Goal: Task Accomplishment & Management: Manage account settings

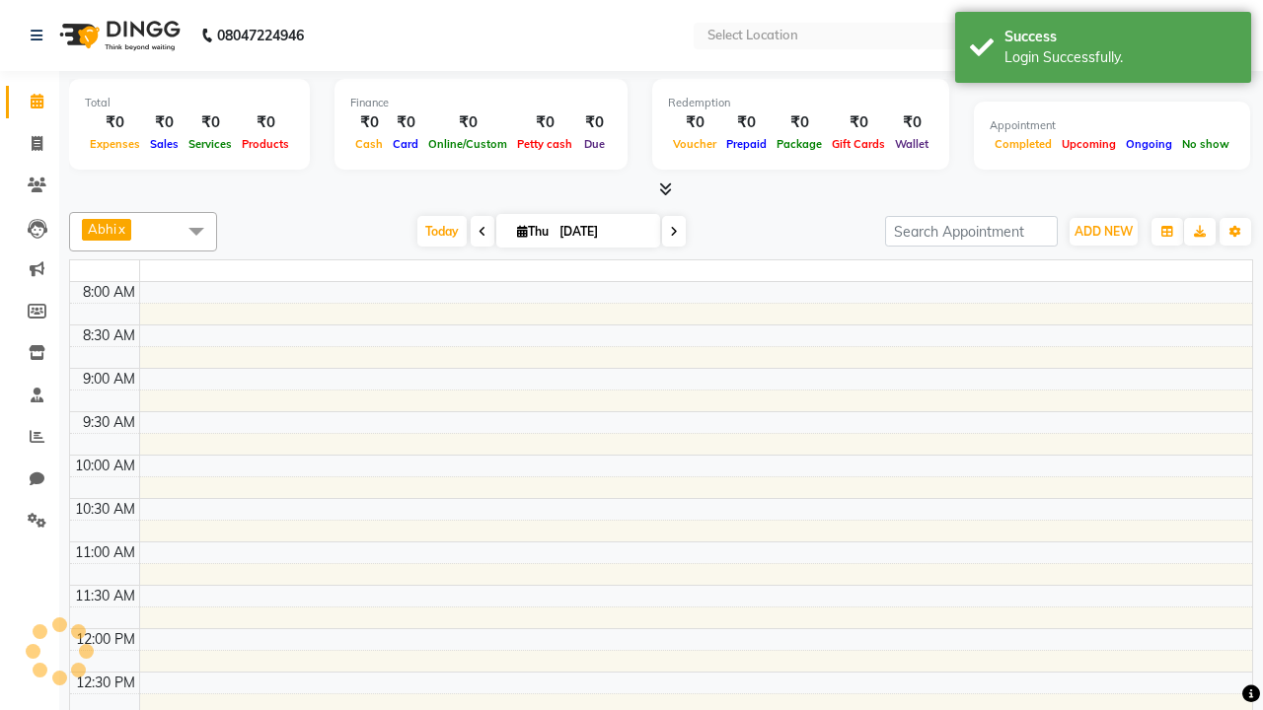
select select "en"
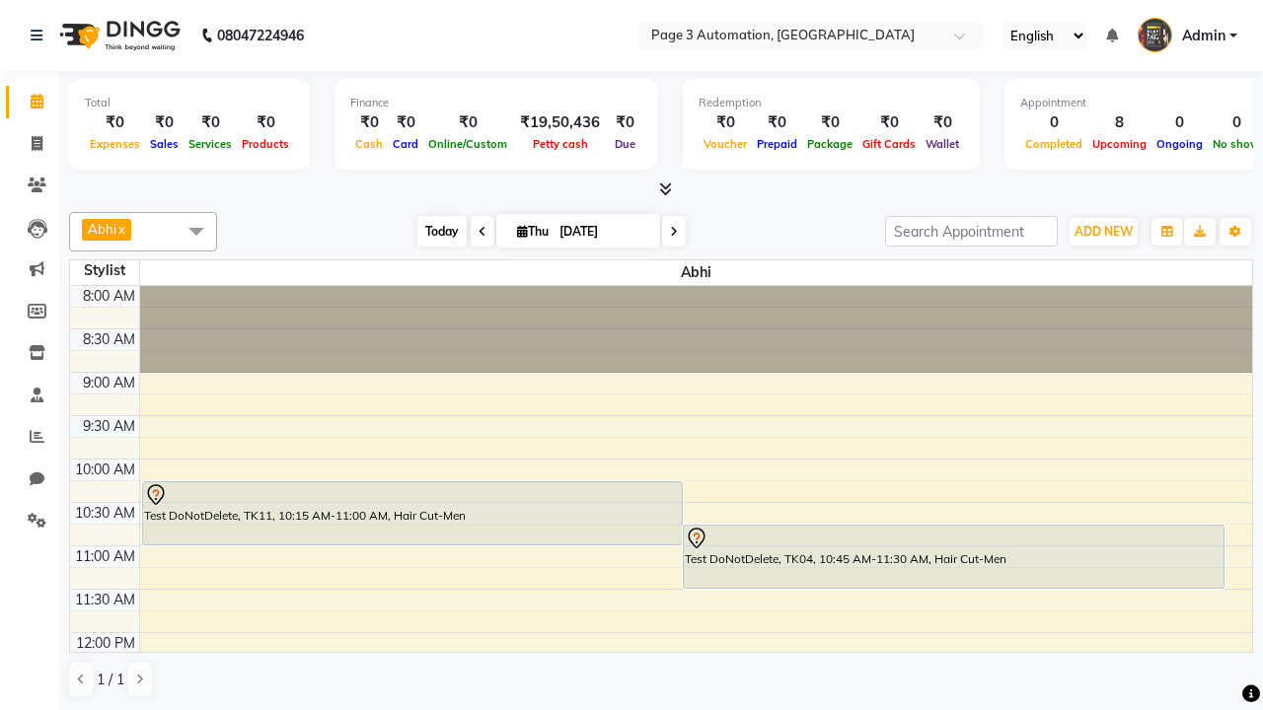
click at [432, 231] on span "Today" at bounding box center [441, 231] width 49 height 31
click at [1103, 231] on span "ADD NEW" at bounding box center [1103, 231] width 58 height 15
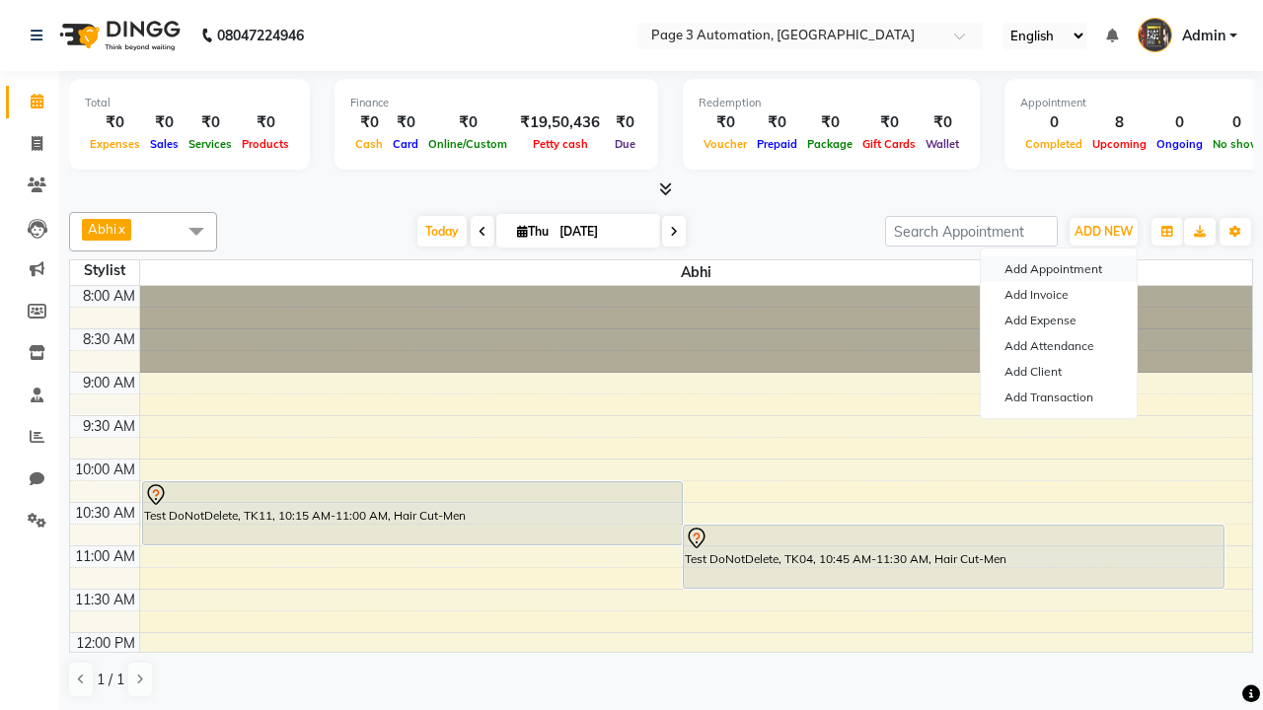
click at [1058, 269] on button "Add Appointment" at bounding box center [1059, 269] width 156 height 26
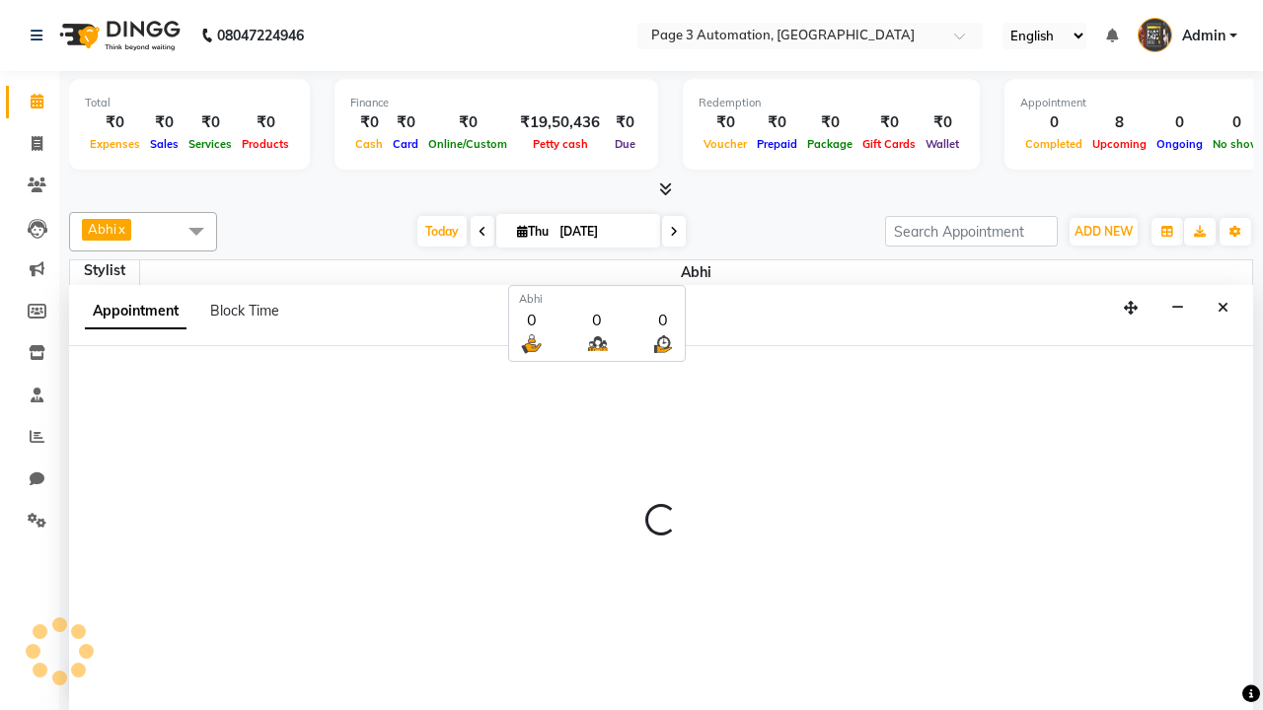
scroll to position [1, 0]
select select "tentative"
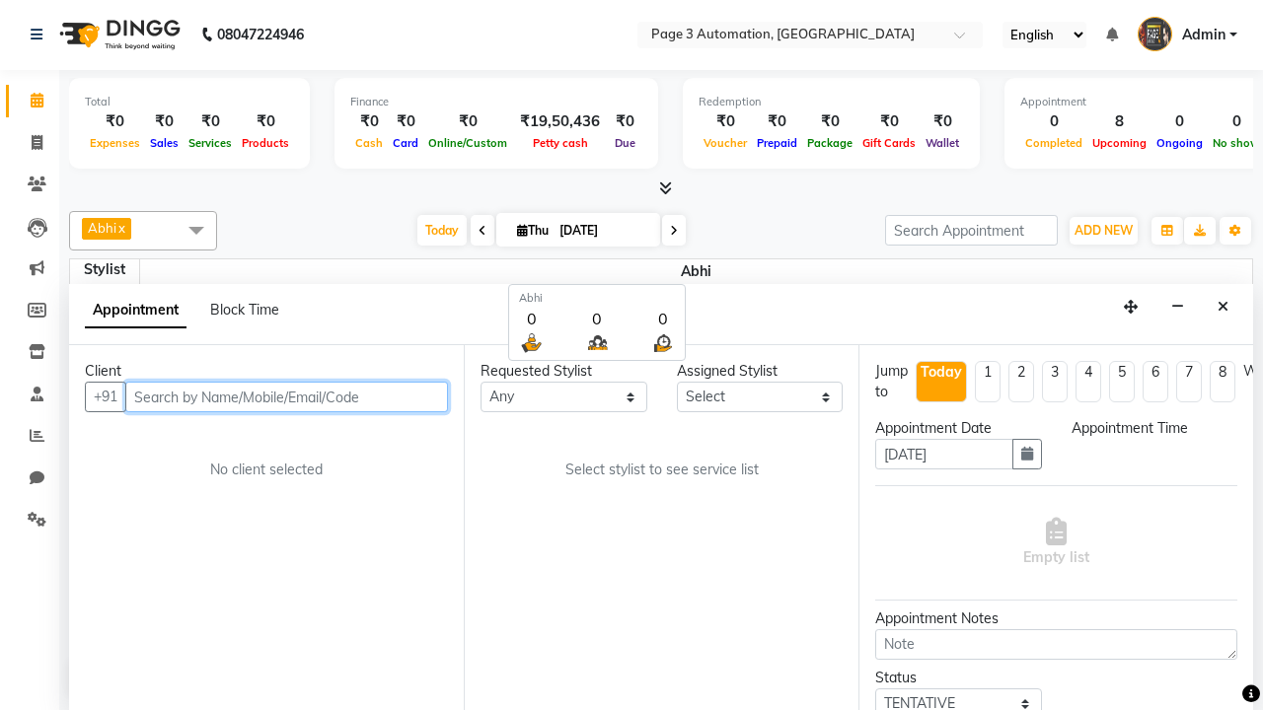
select select "540"
type input "8192346578"
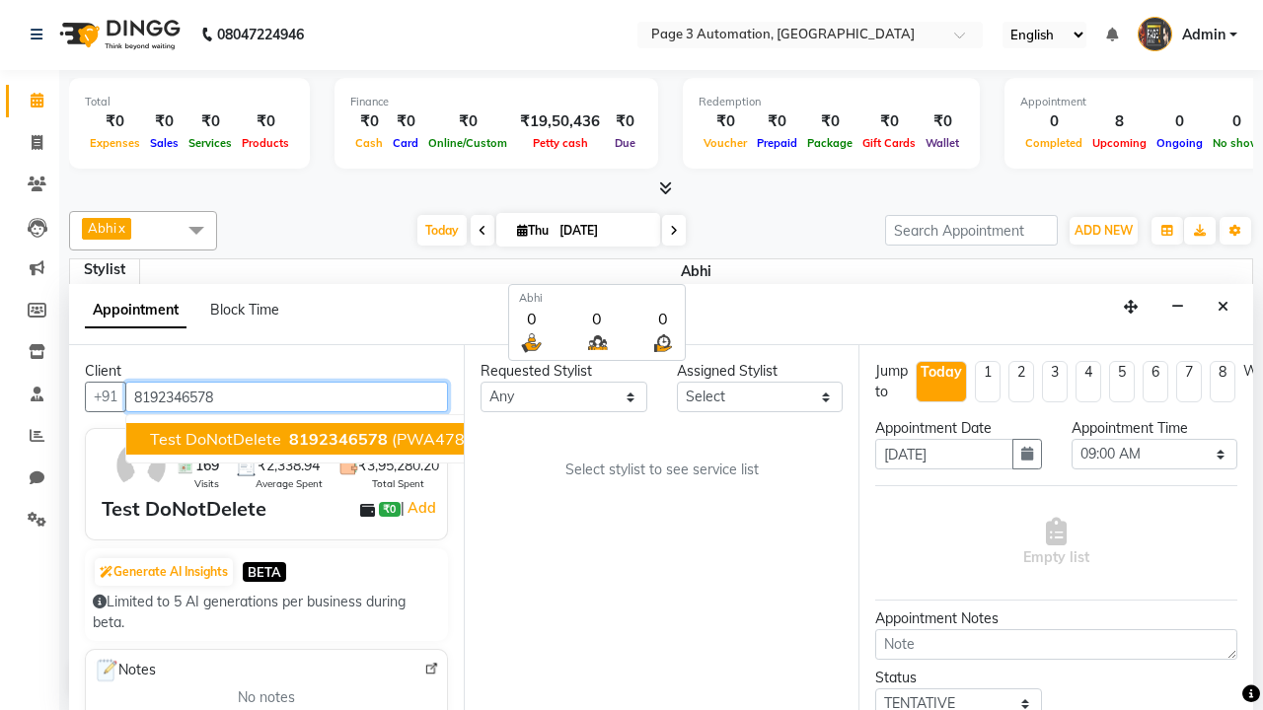
click at [289, 439] on span "8192346578" at bounding box center [338, 439] width 99 height 20
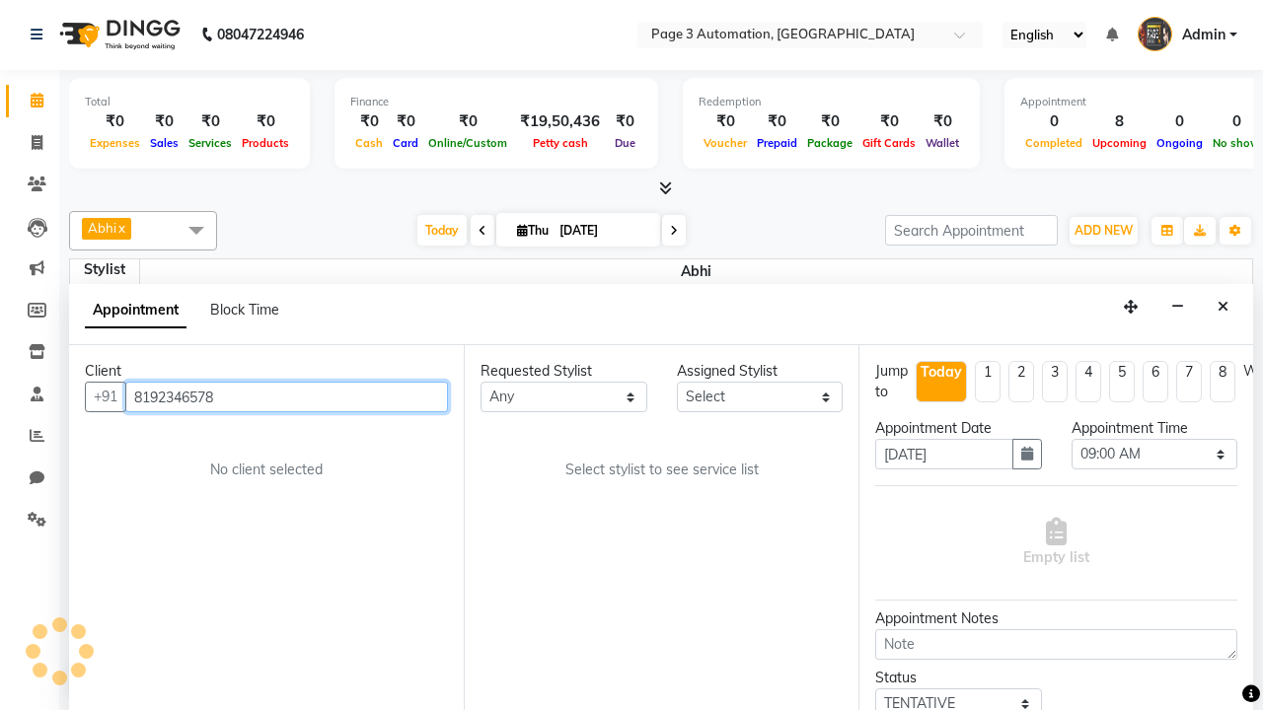
scroll to position [0, 0]
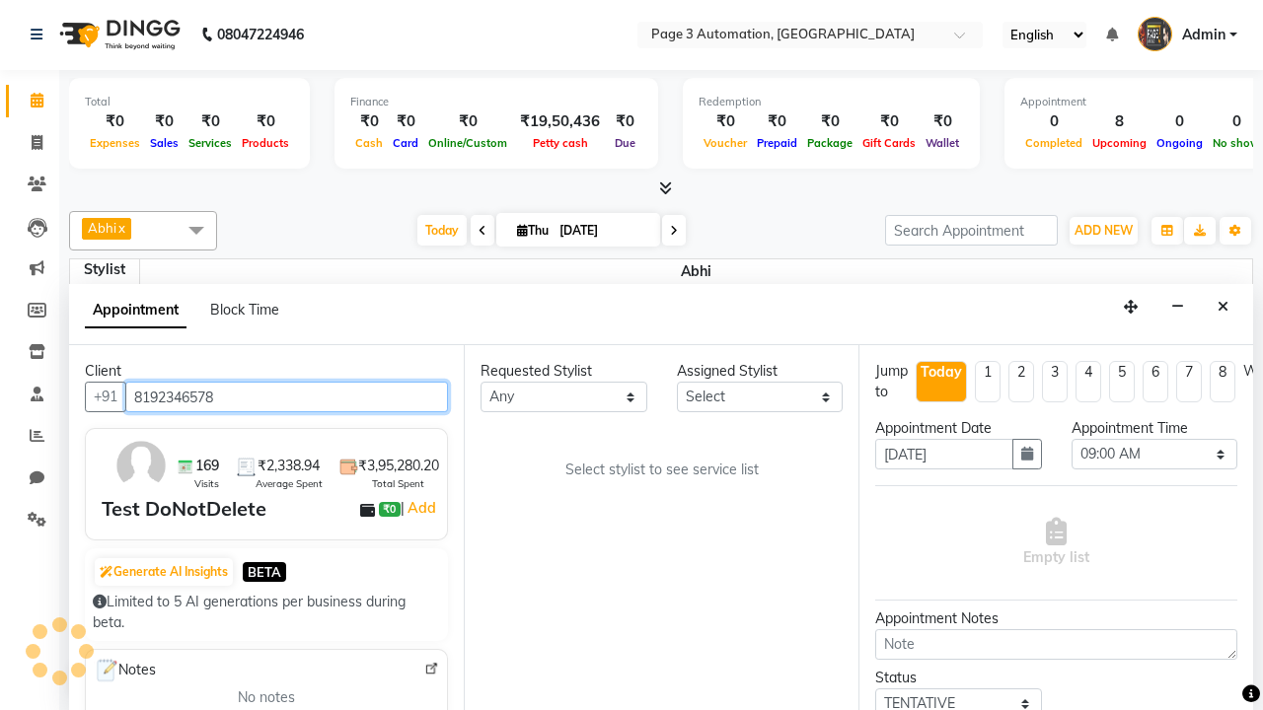
select select "711"
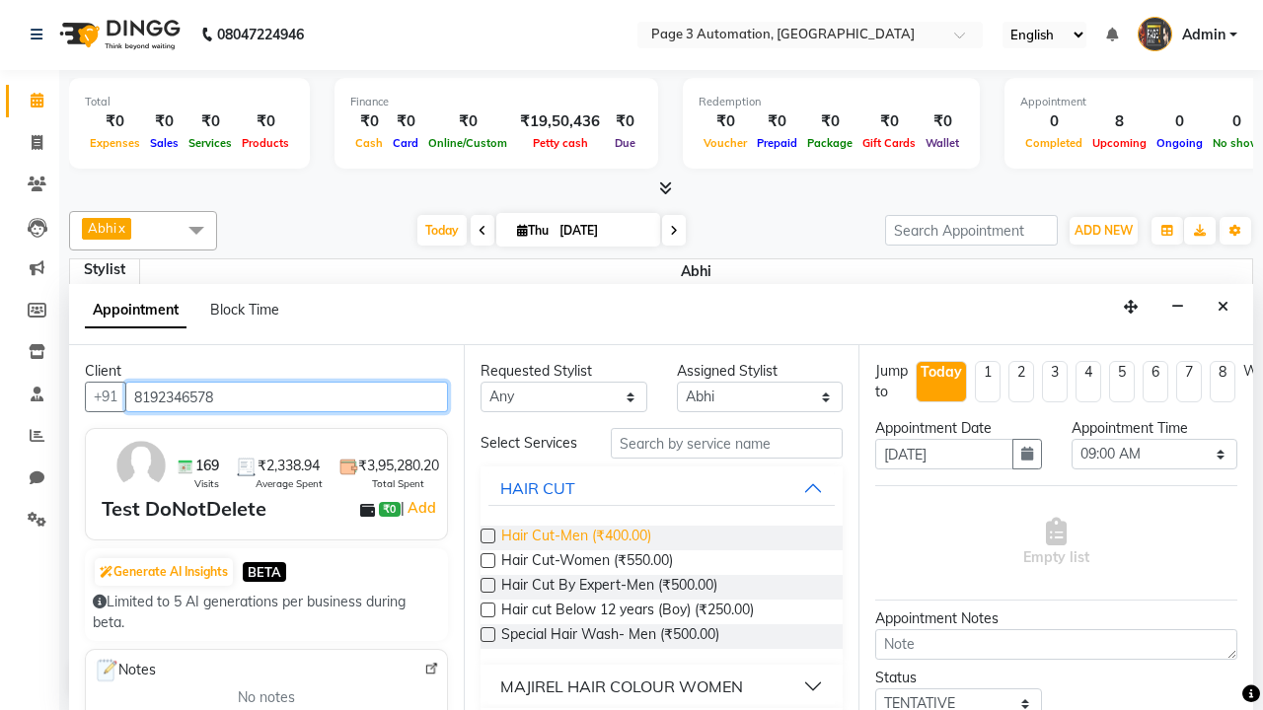
type input "8192346578"
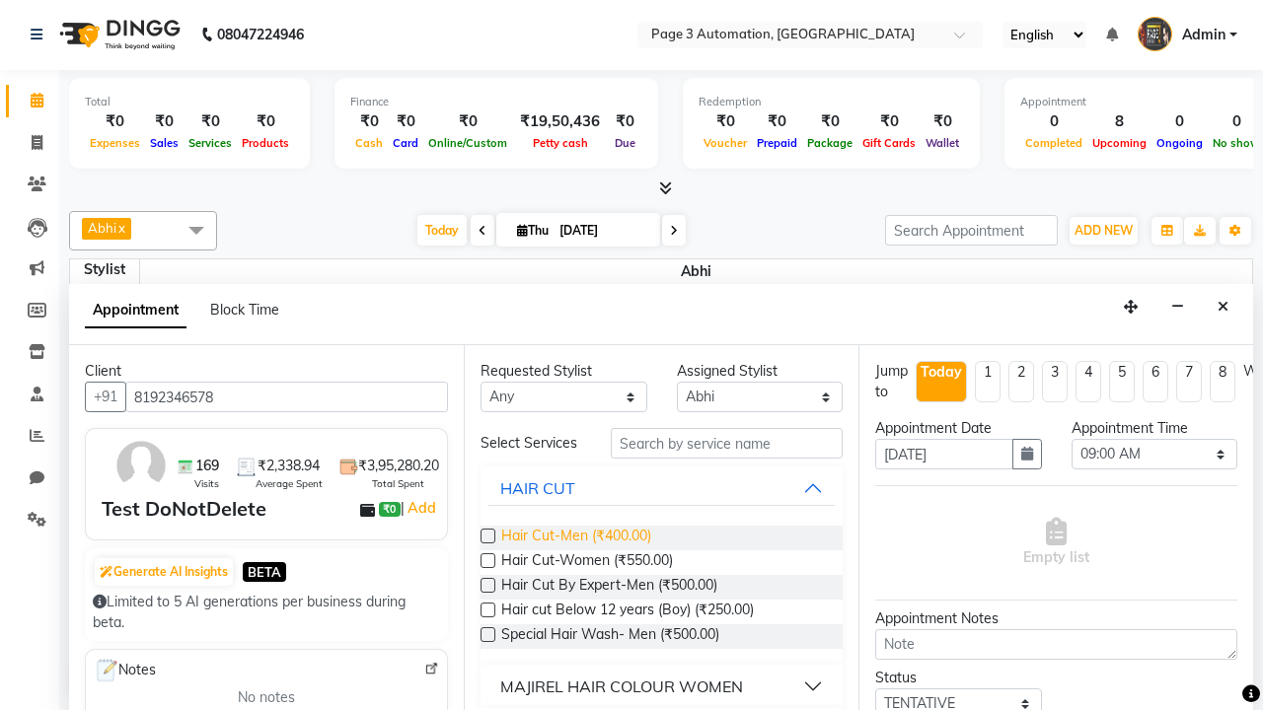
click at [575, 538] on span "Hair Cut-Men (₹400.00)" at bounding box center [576, 538] width 150 height 25
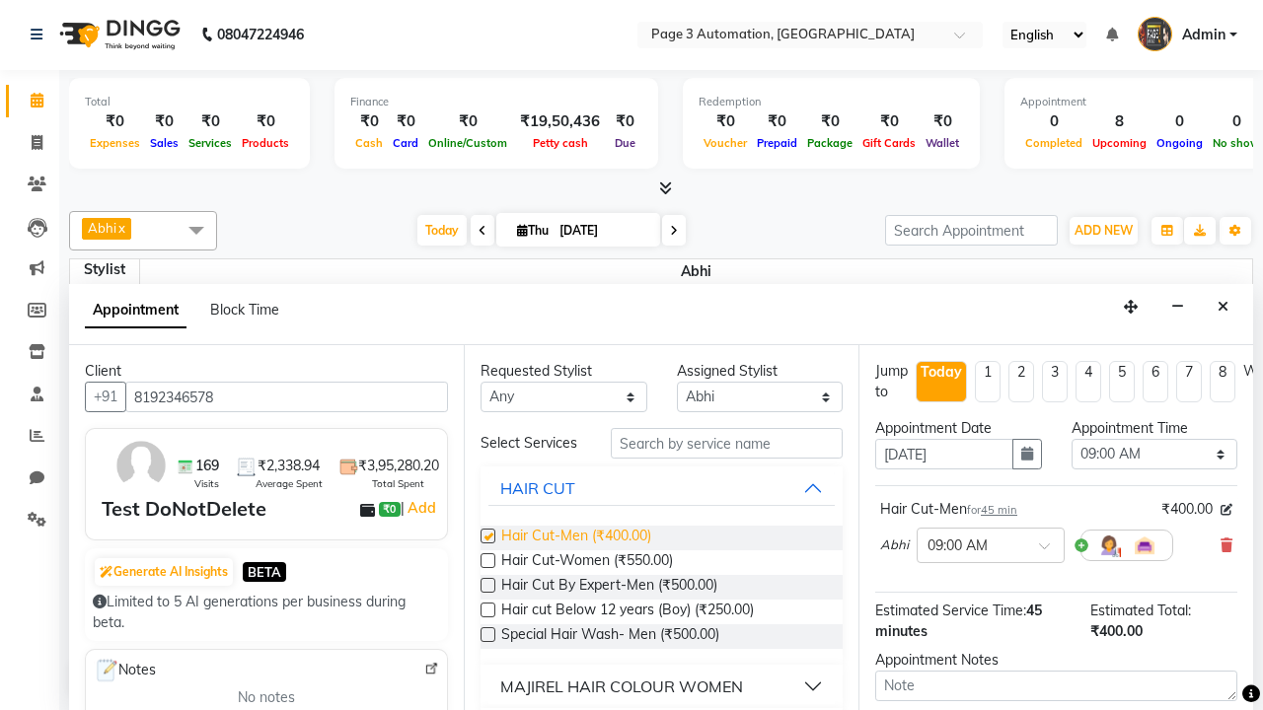
checkbox input "false"
select select "720"
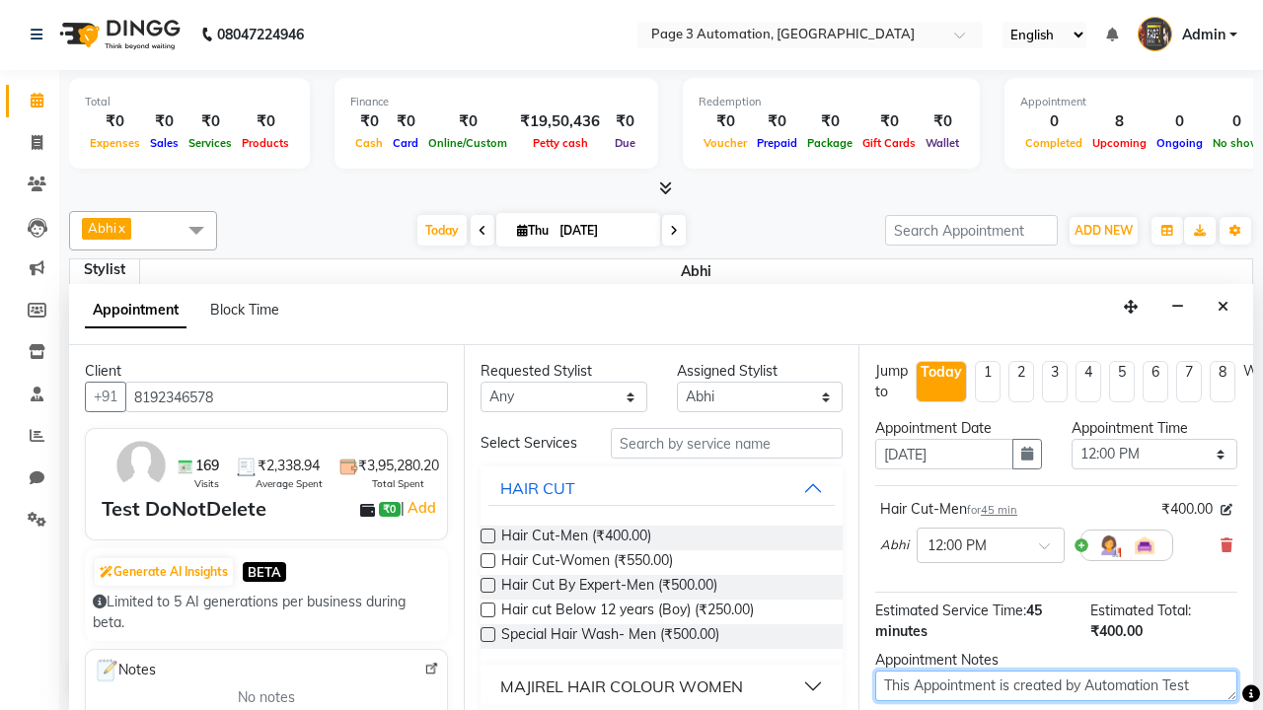
type textarea "This Appointment is created by Automation Test"
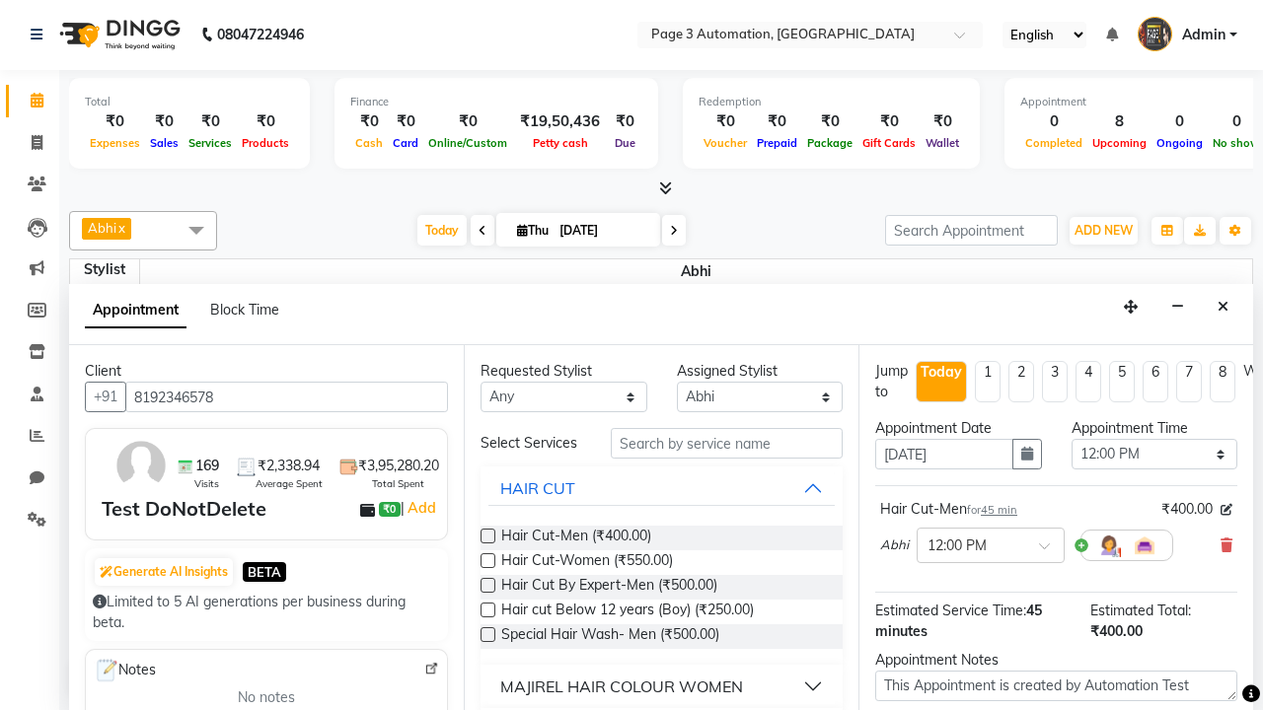
checkbox input "false"
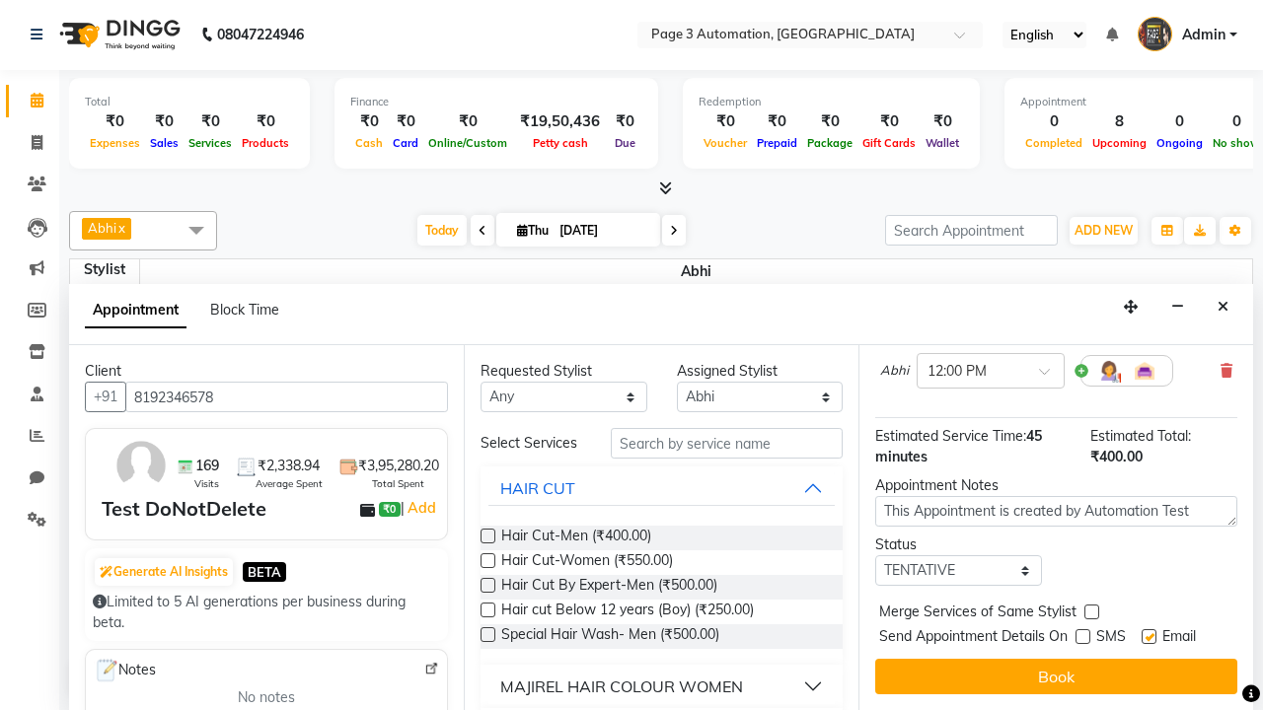
click at [1148, 636] on label at bounding box center [1148, 636] width 15 height 15
click at [1148, 636] on input "checkbox" at bounding box center [1147, 638] width 13 height 13
checkbox input "false"
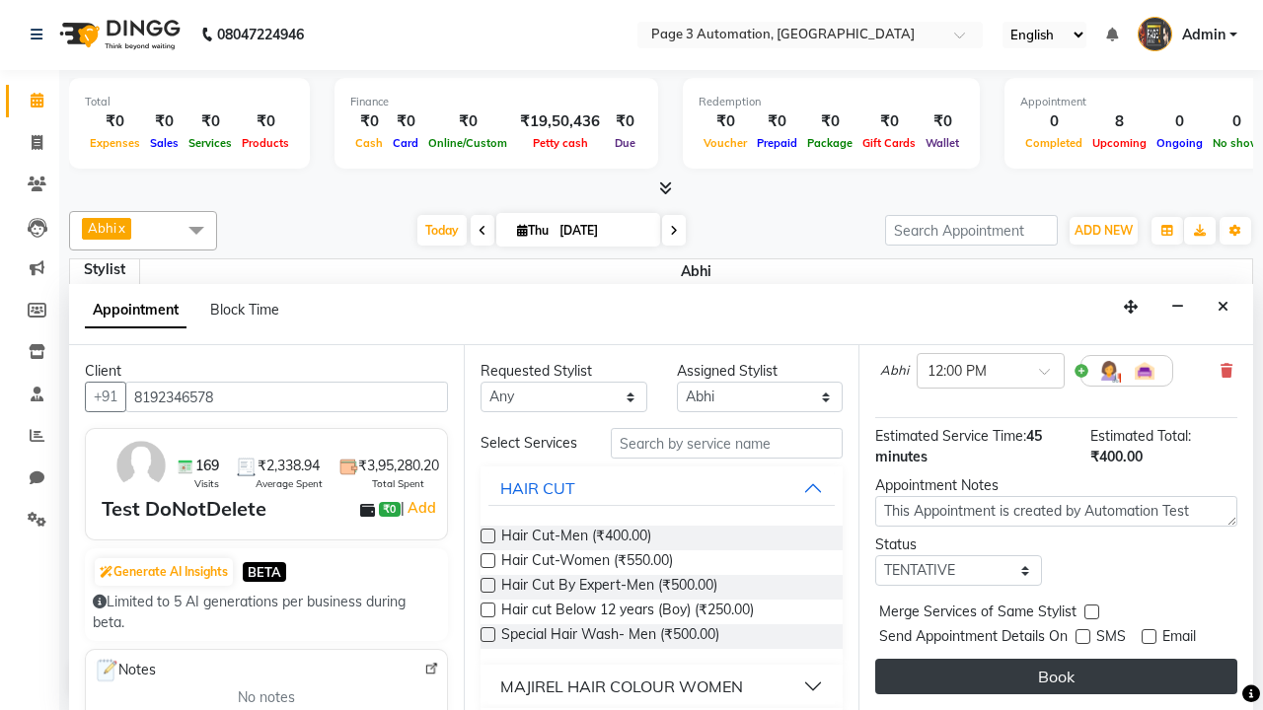
click at [1055, 677] on button "Book" at bounding box center [1056, 677] width 362 height 36
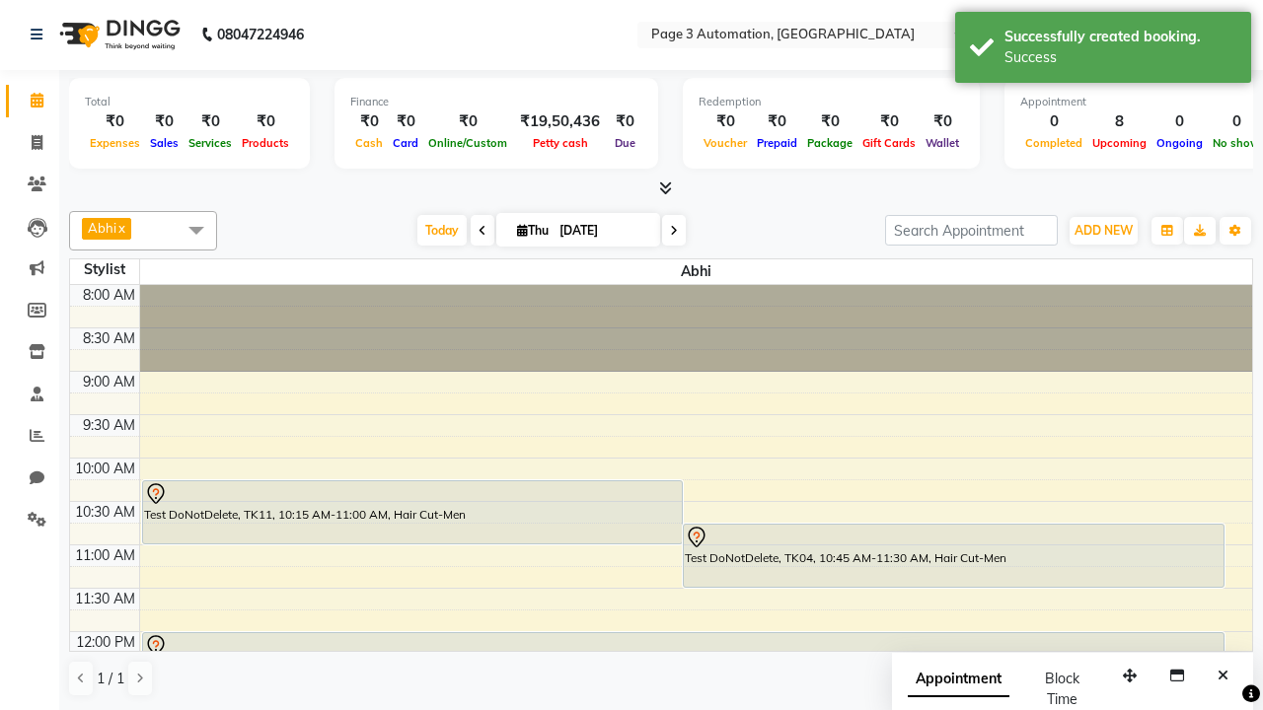
scroll to position [0, 0]
click at [1103, 50] on div "Success" at bounding box center [1120, 57] width 232 height 21
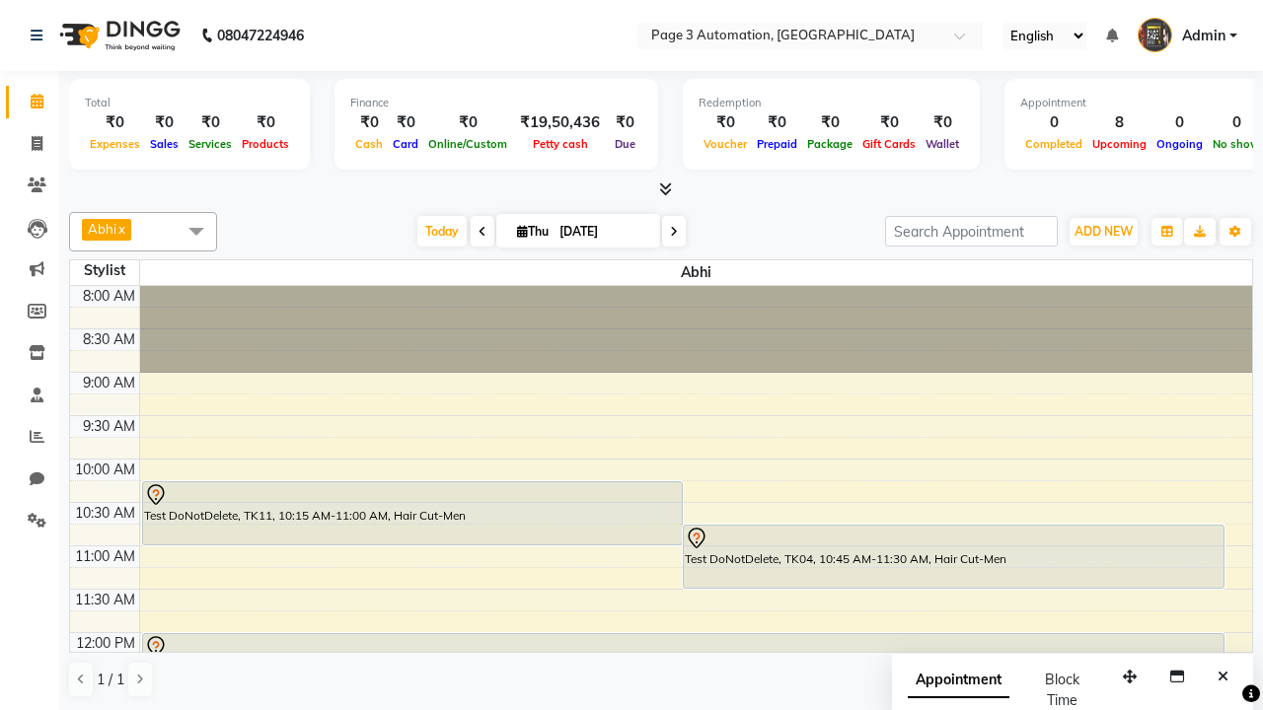
click at [196, 231] on span at bounding box center [196, 230] width 39 height 37
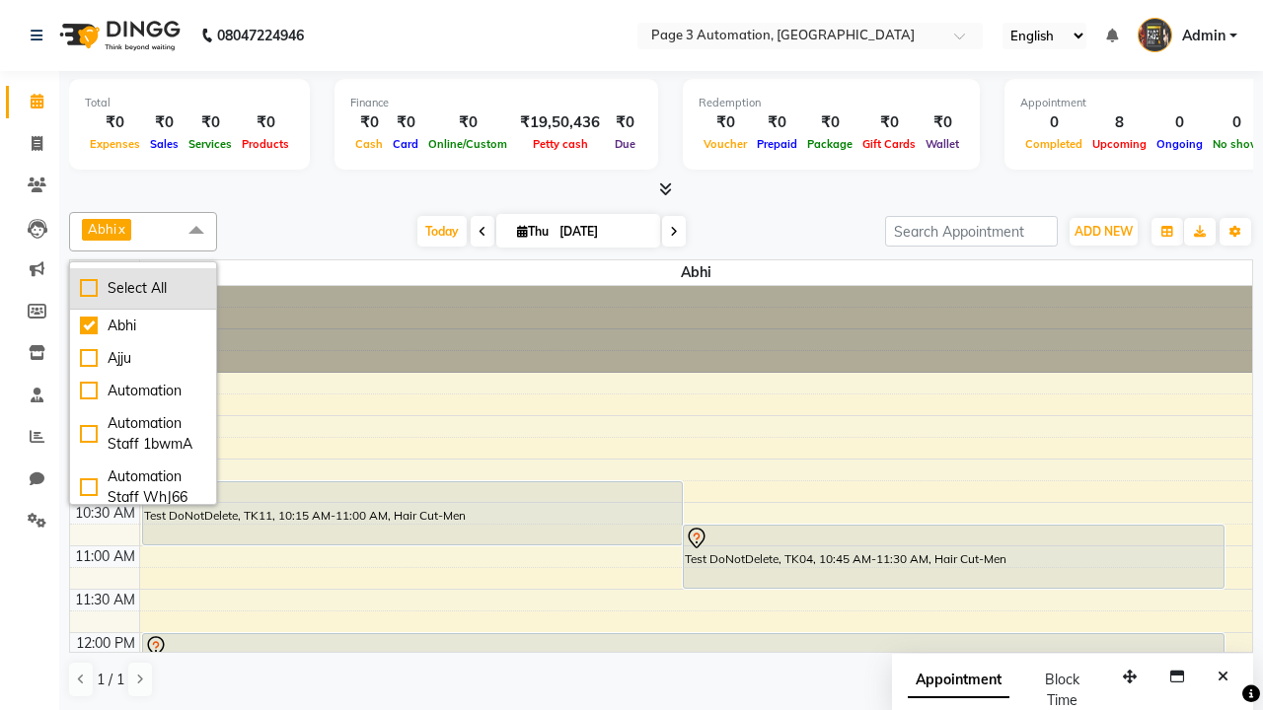
click at [143, 288] on div "Select All" at bounding box center [143, 288] width 126 height 21
checkbox input "true"
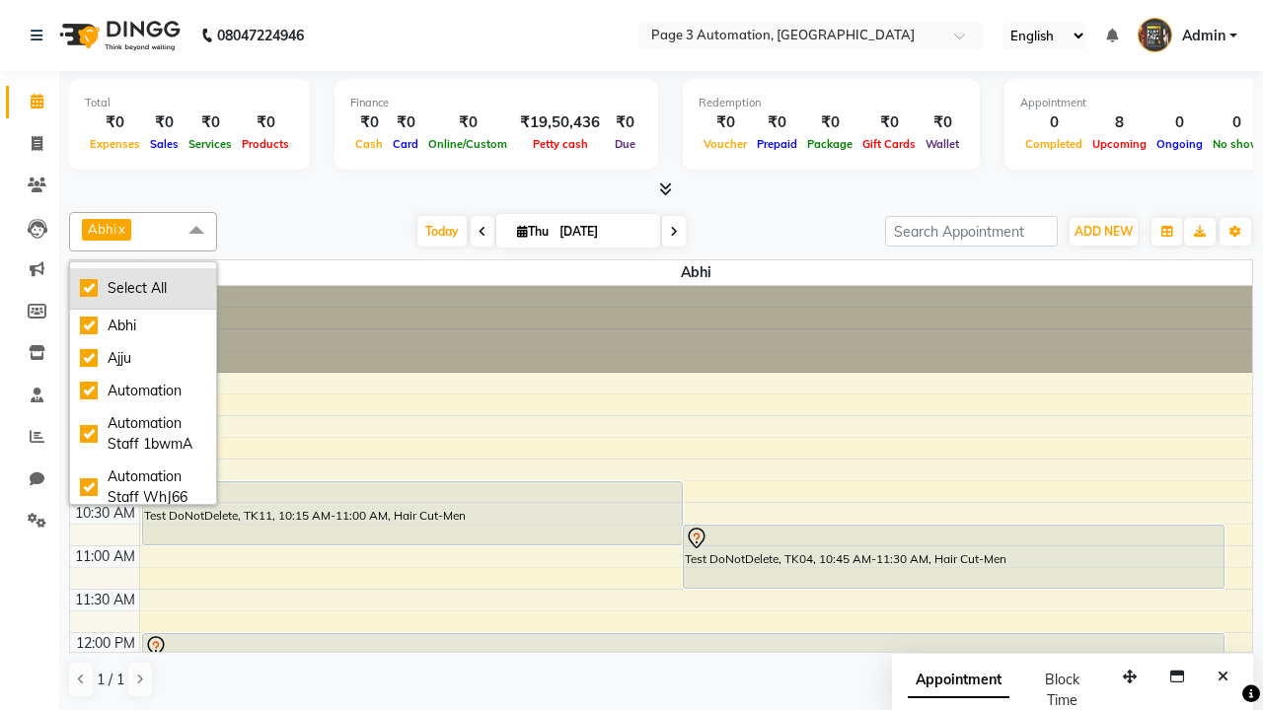
checkbox input "true"
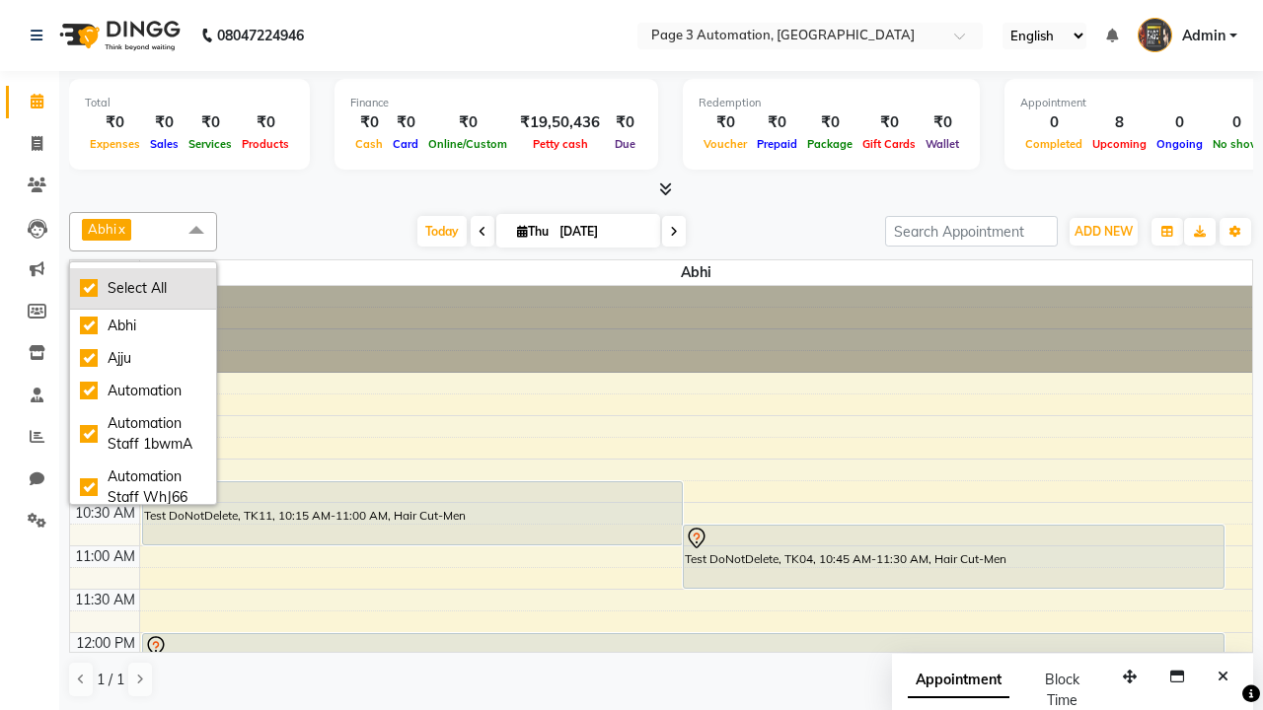
checkbox input "true"
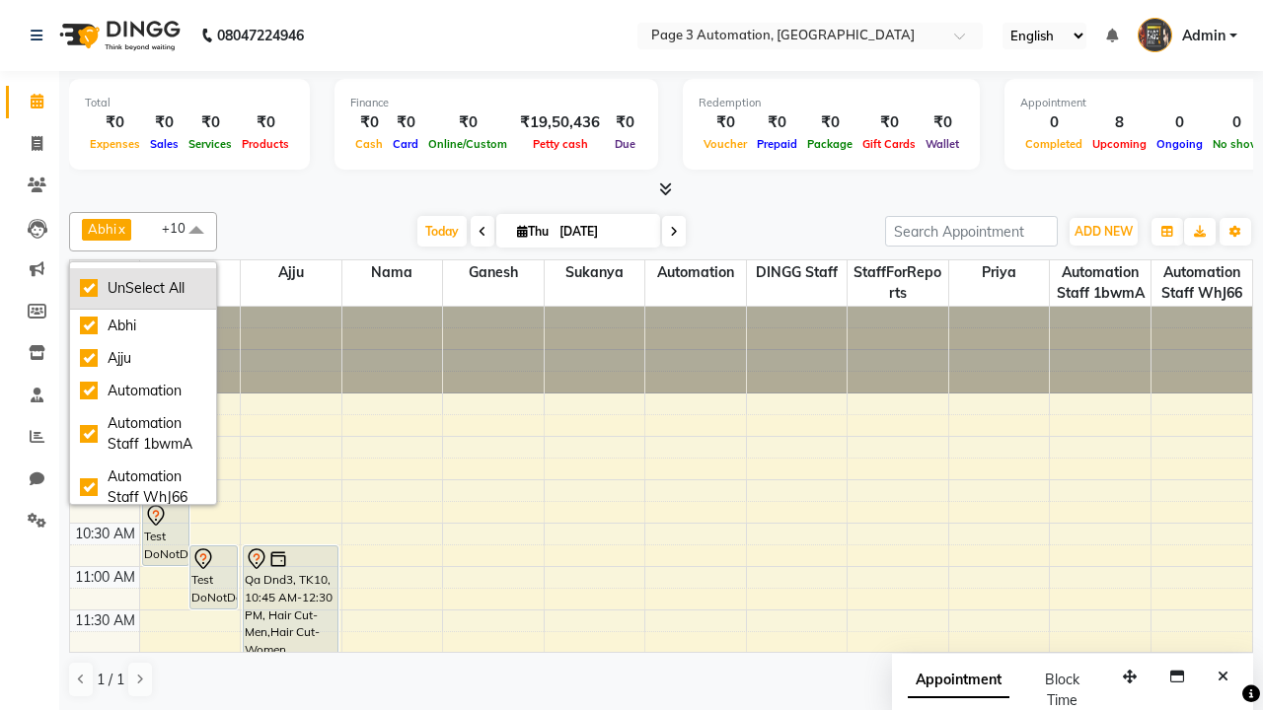
click at [143, 288] on div "UnSelect All" at bounding box center [143, 288] width 126 height 21
checkbox input "false"
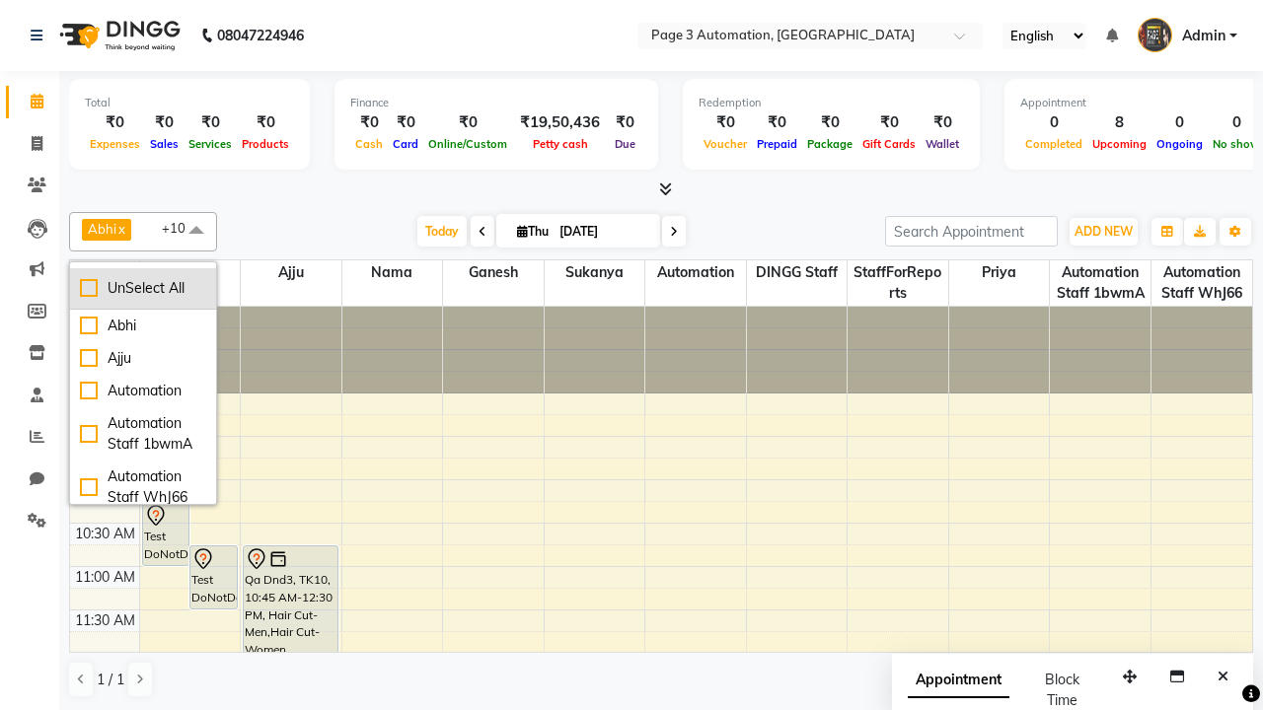
checkbox input "false"
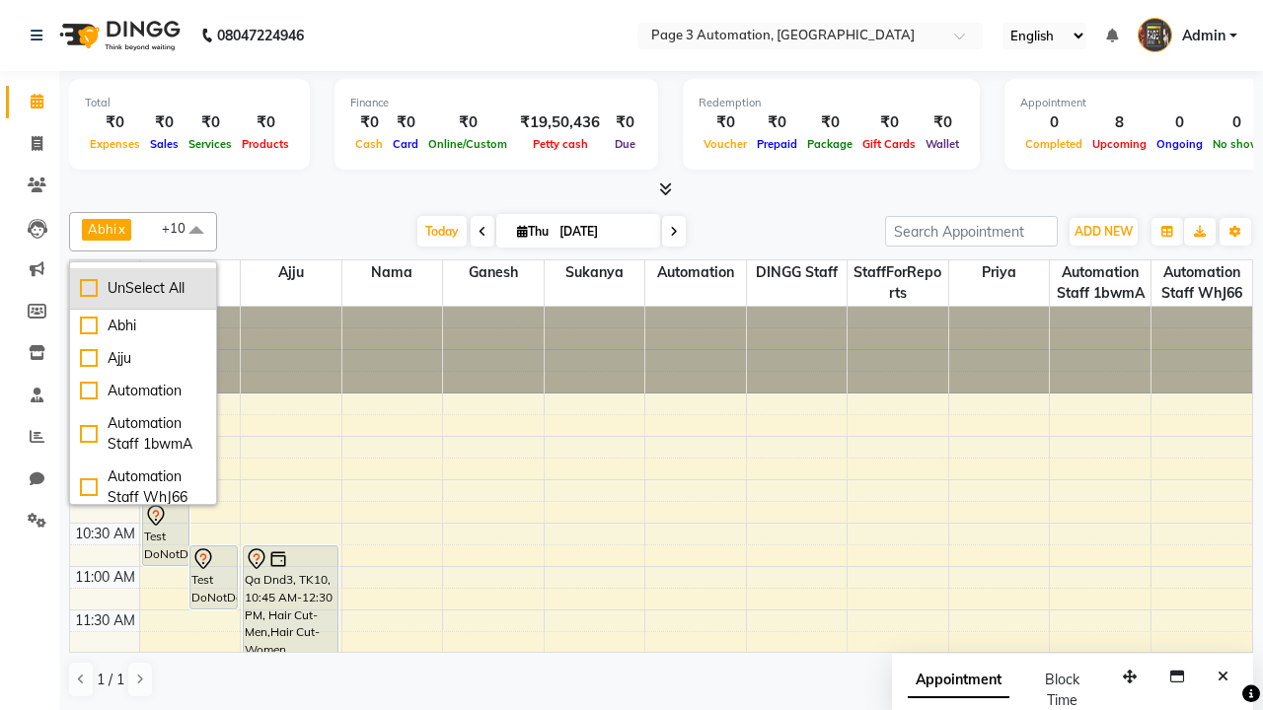
checkbox input "false"
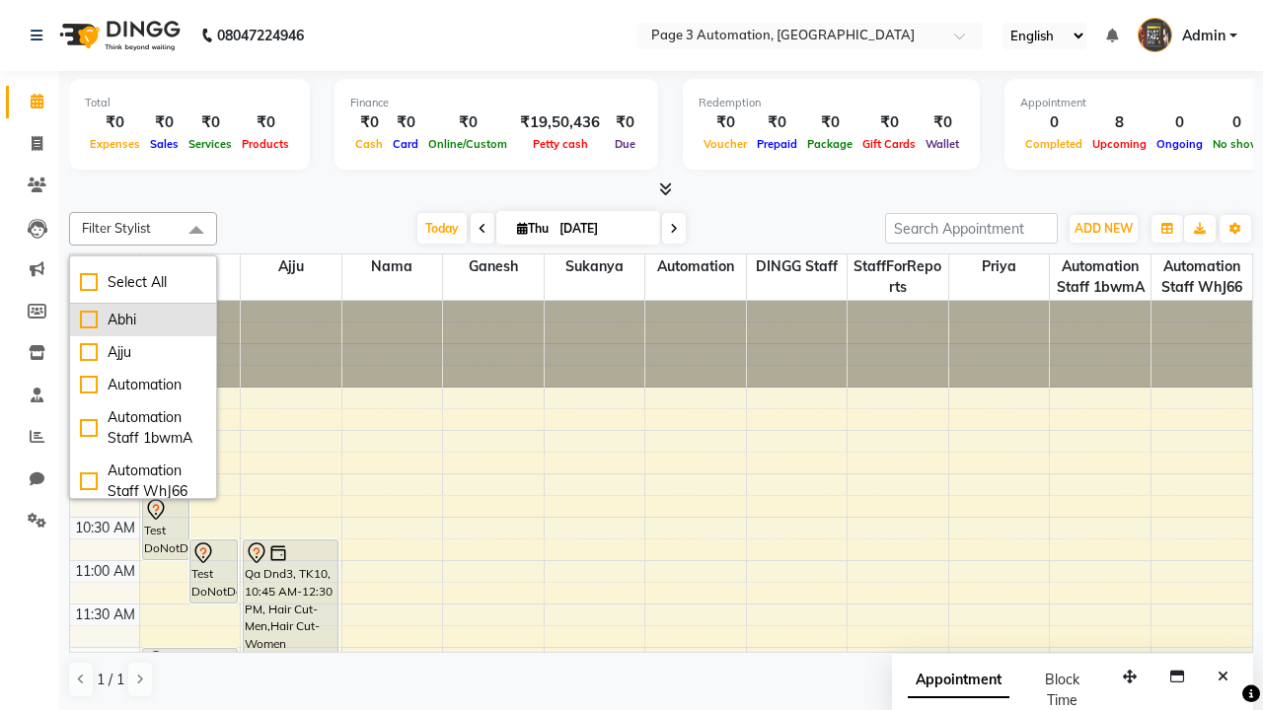
click at [143, 320] on div "Abhi" at bounding box center [143, 320] width 126 height 21
checkbox input "true"
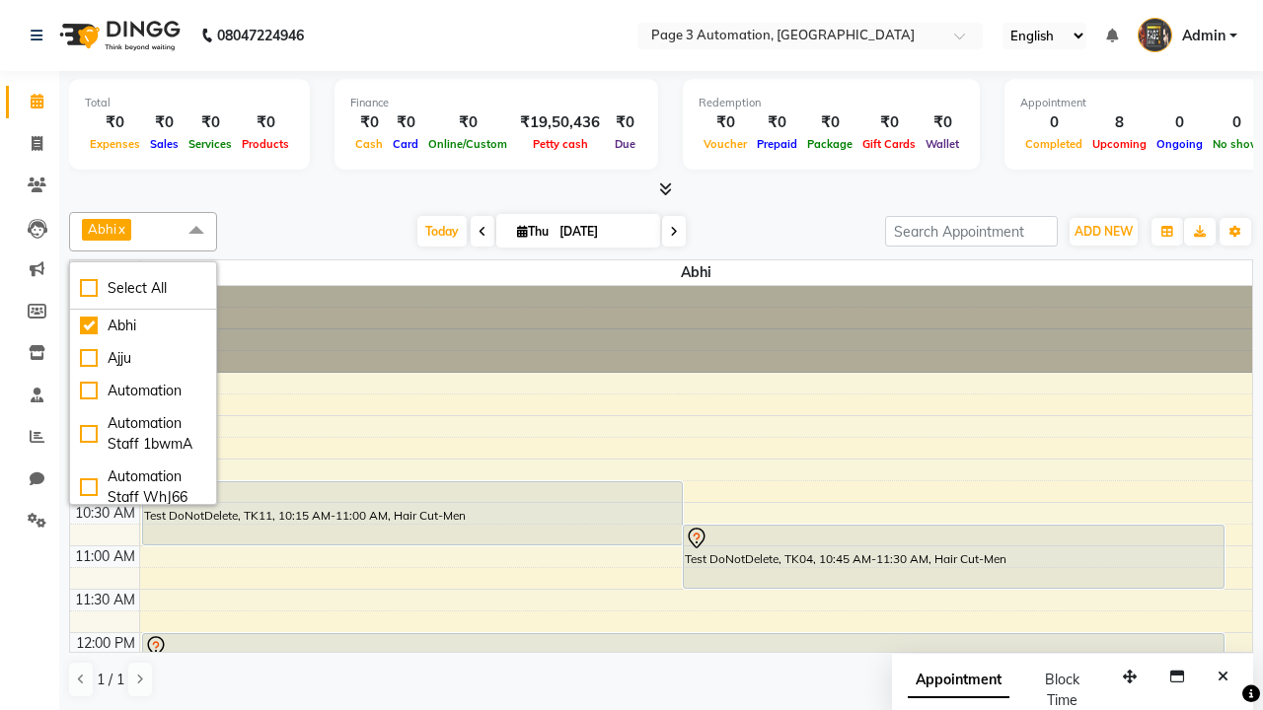
click at [196, 231] on span at bounding box center [196, 230] width 39 height 37
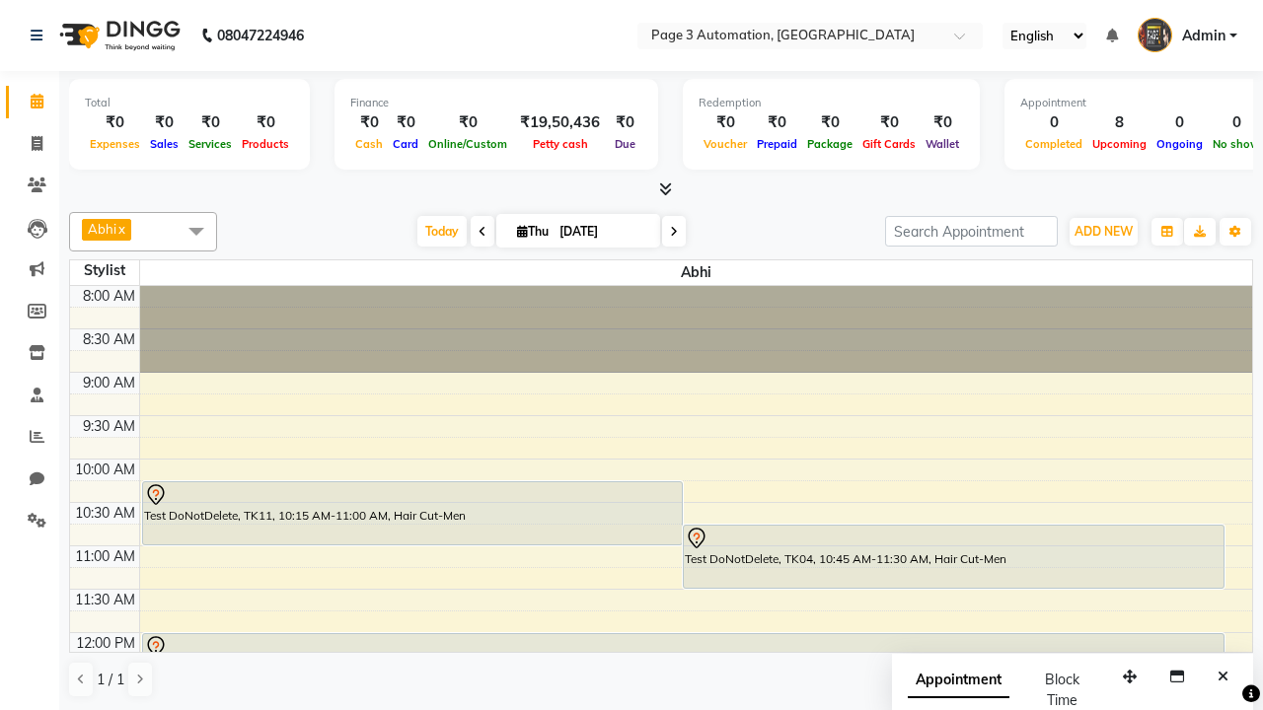
click at [683, 634] on div "Test DoNotDelete, TK12, 12:00 PM-12:45 PM, Hair Cut-Men" at bounding box center [683, 665] width 1080 height 62
select select "7"
